Goal: Complete application form

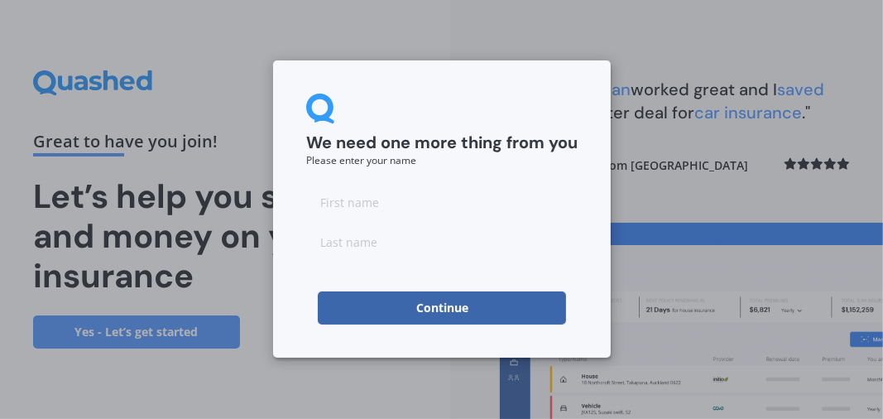
click at [455, 307] on button "Continue" at bounding box center [442, 307] width 248 height 33
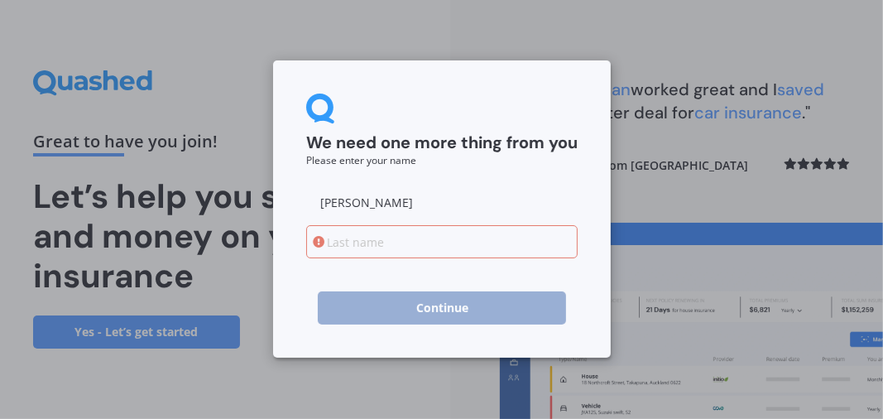
type input "Susan"
click at [339, 236] on input at bounding box center [441, 241] width 271 height 33
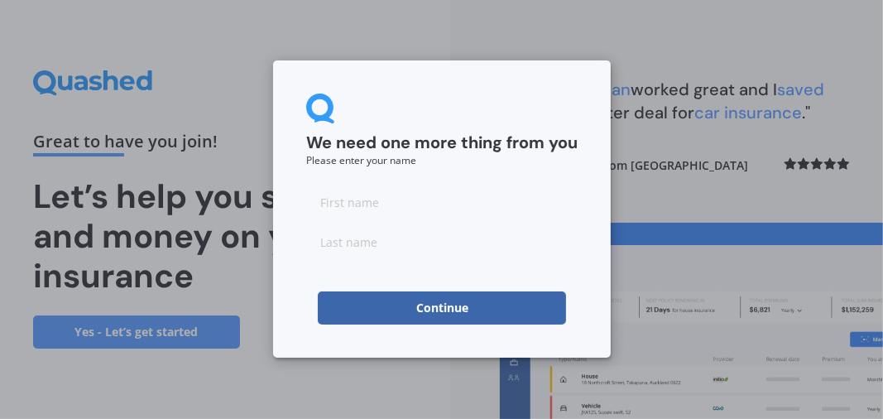
click at [450, 304] on button "Continue" at bounding box center [442, 307] width 248 height 33
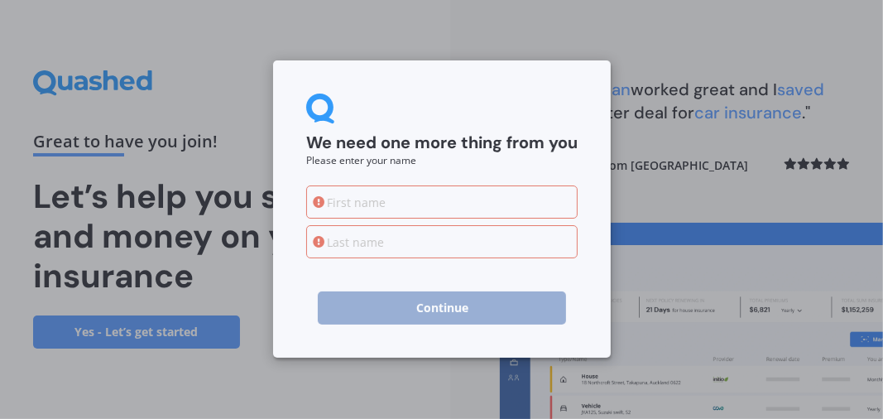
click at [711, 151] on div "We need one more thing from you Please enter your name Continue" at bounding box center [441, 209] width 883 height 419
